Goal: Task Accomplishment & Management: Use online tool/utility

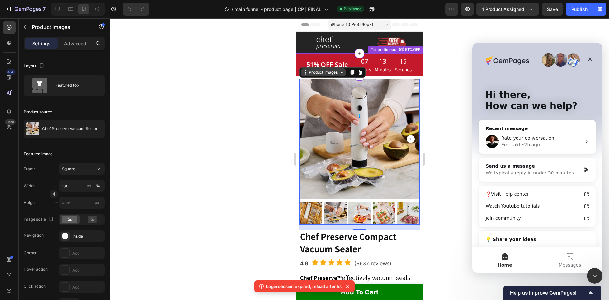
scroll to position [60, 0]
